Goal: Task Accomplishment & Management: Manage account settings

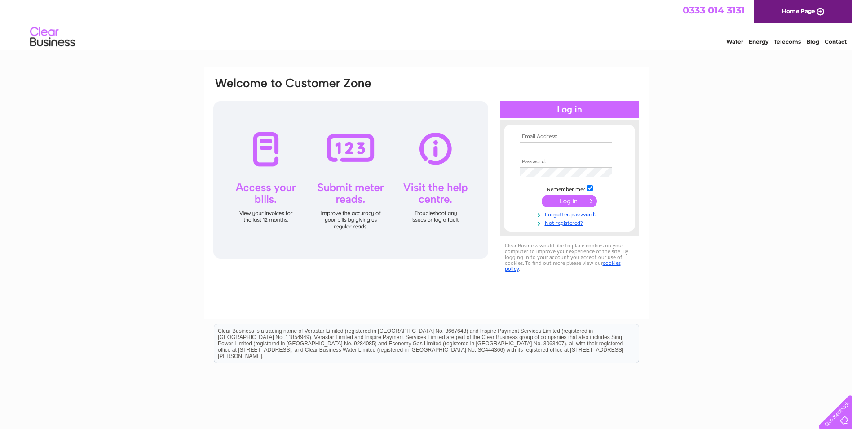
type input "[PERSON_NAME][EMAIL_ADDRESS][DOMAIN_NAME]"
click at [573, 198] on input "submit" at bounding box center [569, 201] width 55 height 13
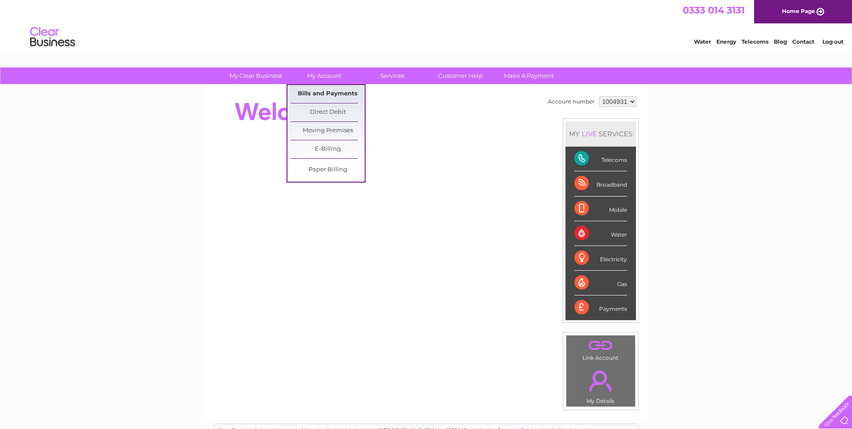
click at [328, 93] on link "Bills and Payments" at bounding box center [328, 94] width 74 height 18
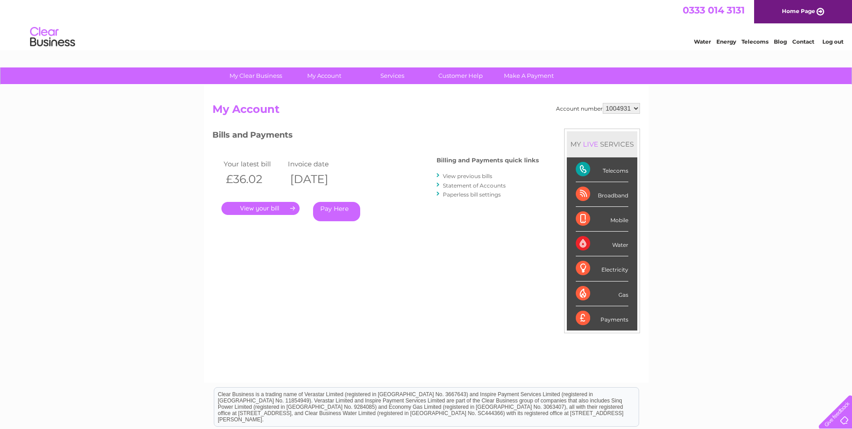
click at [268, 209] on link "." at bounding box center [260, 208] width 78 height 13
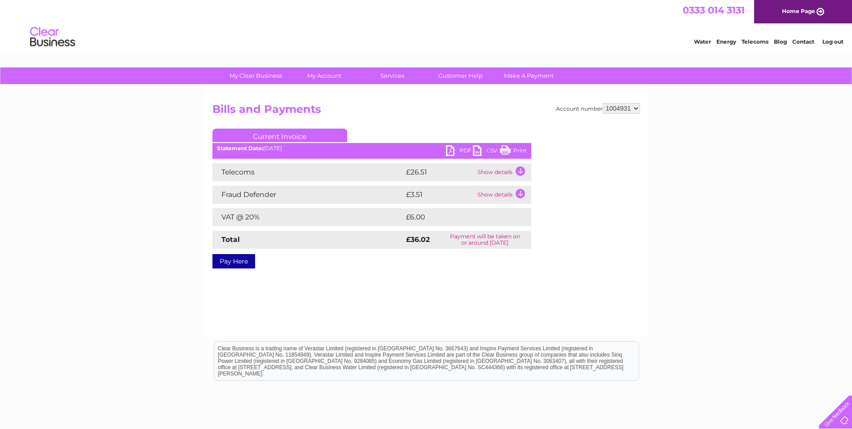
click at [507, 149] on link "Print" at bounding box center [513, 151] width 27 height 13
